Goal: Check status: Check status

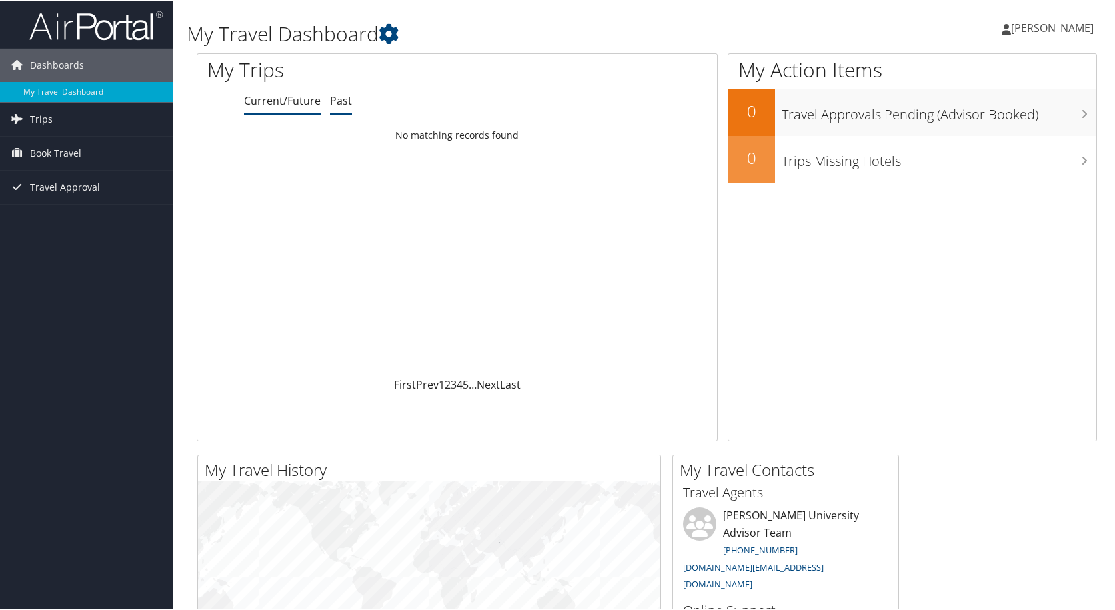
click at [332, 111] on li "Past" at bounding box center [341, 100] width 22 height 24
click at [281, 113] on div "My Trips Current/Future Past Loading... No matching records found First Prev 1 …" at bounding box center [457, 246] width 521 height 388
click at [273, 103] on link "Current/Future" at bounding box center [282, 99] width 77 height 15
click at [33, 115] on span "Trips" at bounding box center [41, 117] width 23 height 33
